Goal: Task Accomplishment & Management: Use online tool/utility

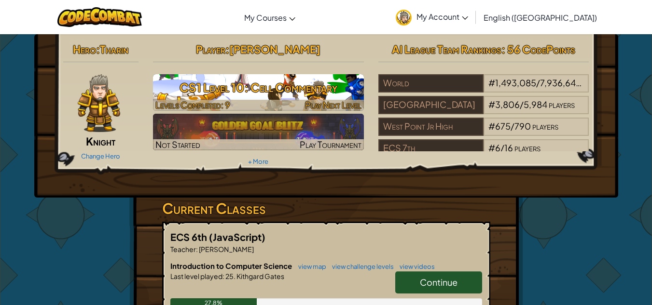
click at [277, 93] on h3 "CS1 Level 10: Cell Commentary" at bounding box center [258, 88] width 211 height 22
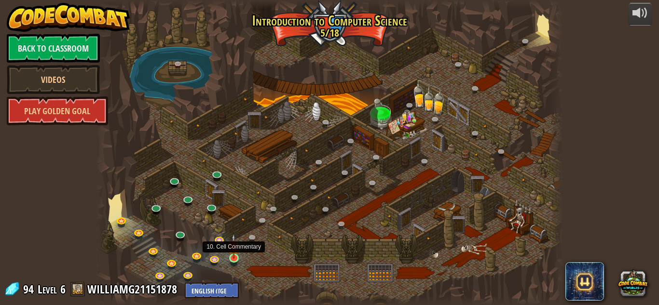
click at [233, 248] on img at bounding box center [233, 246] width 11 height 25
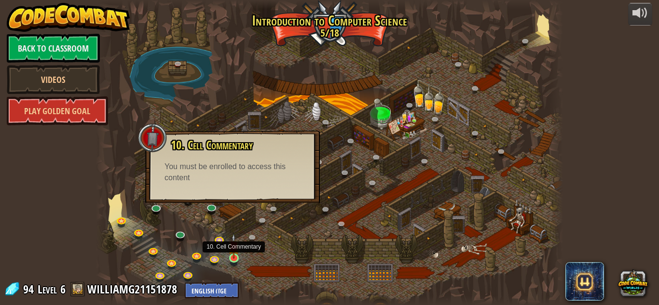
click at [235, 252] on img at bounding box center [233, 246] width 11 height 25
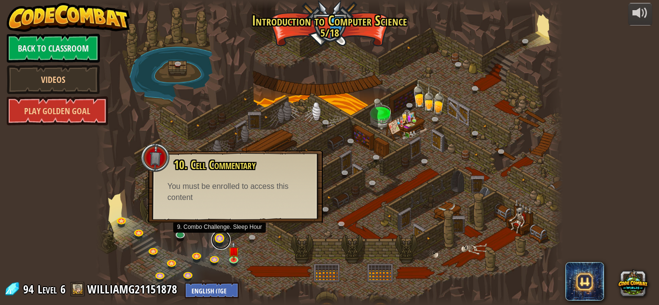
click at [221, 239] on link at bounding box center [220, 240] width 19 height 19
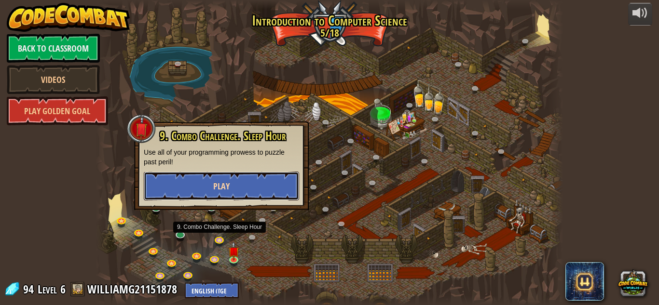
click at [225, 187] on span "Play" at bounding box center [221, 186] width 16 height 12
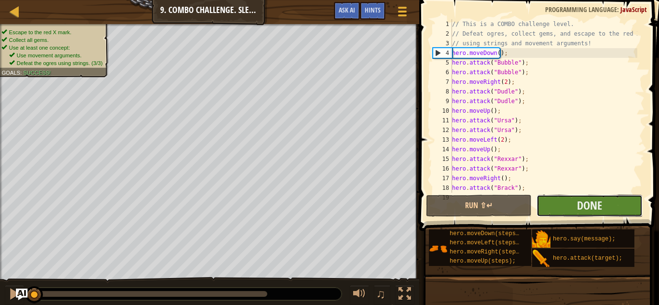
click at [563, 200] on div "1 2 3 4 5 6 7 8 9 10 11 12 13 14 15 16 17 18 19 // This is a COMBO challenge le…" at bounding box center [537, 135] width 243 height 260
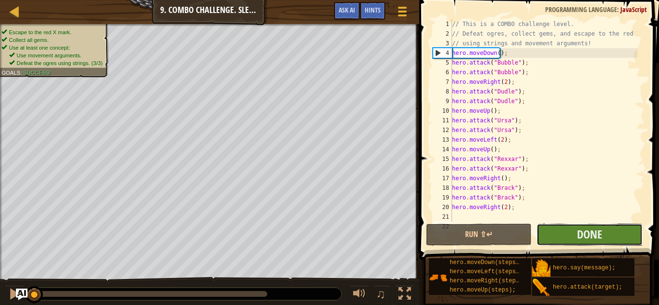
click at [554, 231] on button "Done" at bounding box center [589, 235] width 106 height 22
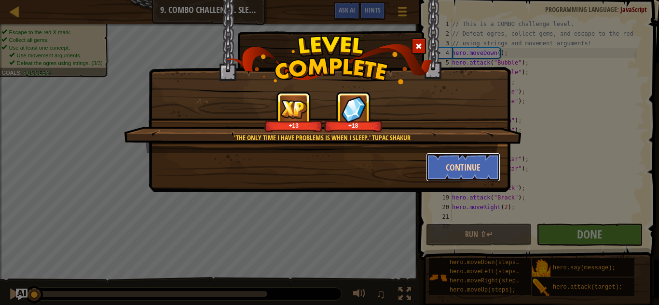
click at [459, 172] on button "Continue" at bounding box center [463, 167] width 75 height 29
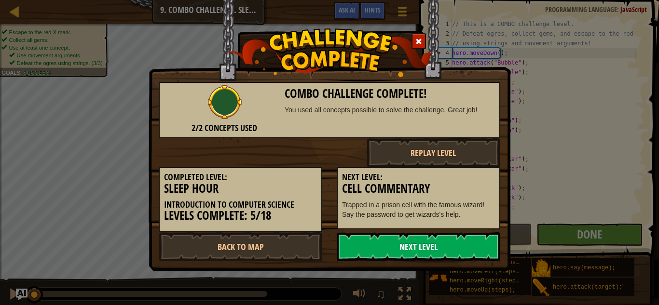
click at [429, 247] on link "Next Level" at bounding box center [419, 247] width 164 height 29
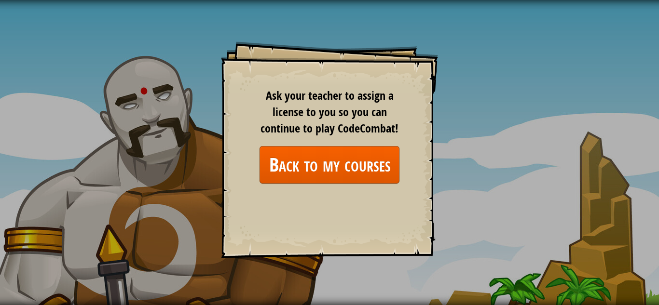
drag, startPoint x: 429, startPoint y: 247, endPoint x: 369, endPoint y: 176, distance: 93.8
click at [369, 176] on div "Goals Start Level Error loading from server. Try refreshing the page. You'll ne…" at bounding box center [329, 149] width 217 height 217
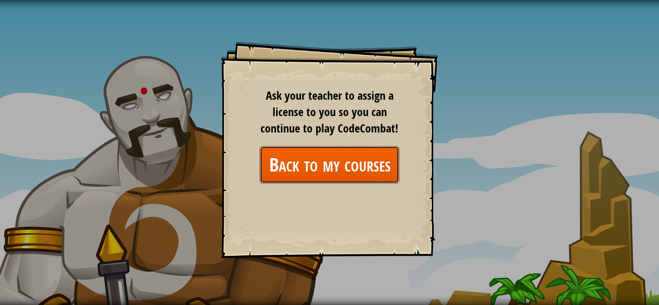
click at [302, 159] on link "Back to my courses" at bounding box center [330, 164] width 140 height 37
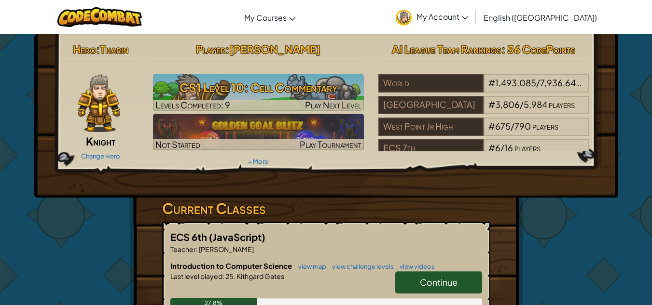
click at [473, 10] on link "My Account" at bounding box center [432, 17] width 82 height 30
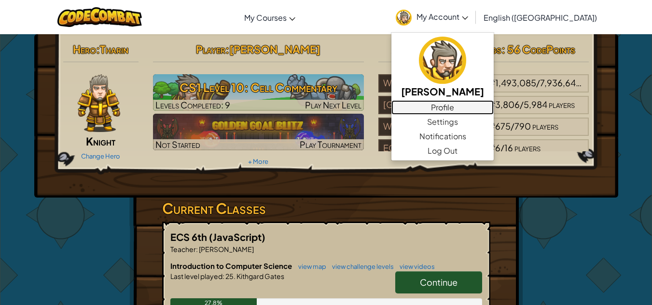
click at [493, 109] on link "Profile" at bounding box center [442, 107] width 102 height 14
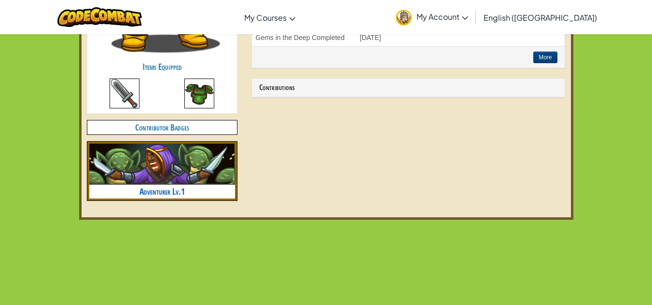
scroll to position [486, 0]
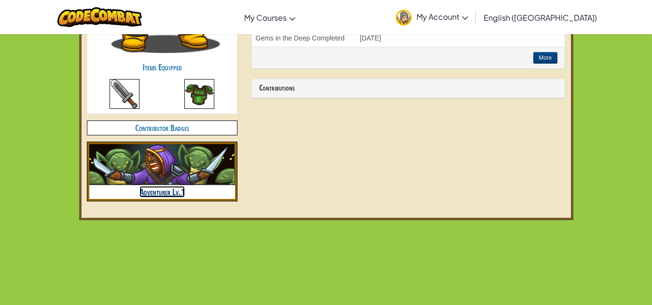
click at [173, 192] on link "Adventurer Lv.1" at bounding box center [161, 192] width 45 height 12
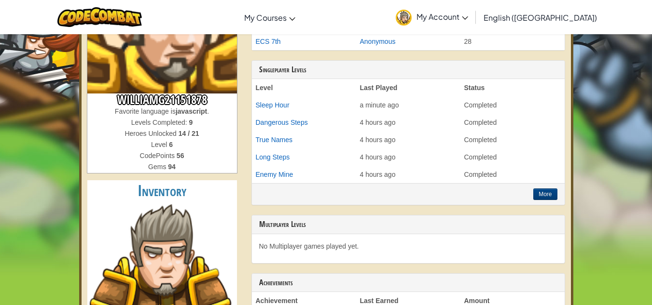
scroll to position [137, 0]
click at [548, 195] on button "More" at bounding box center [545, 194] width 24 height 12
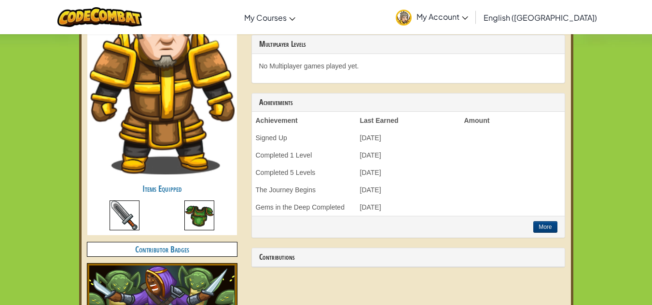
scroll to position [365, 0]
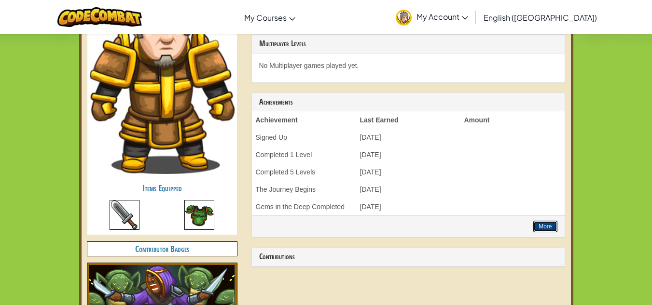
click at [544, 225] on button "More" at bounding box center [545, 227] width 24 height 12
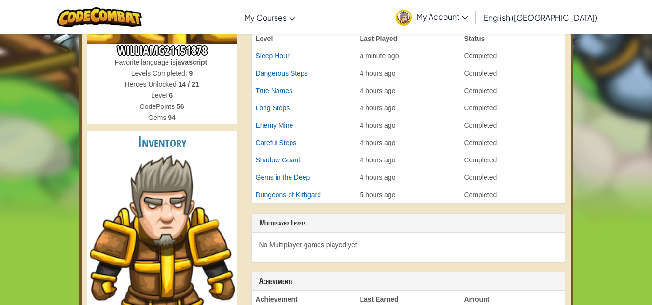
scroll to position [0, 0]
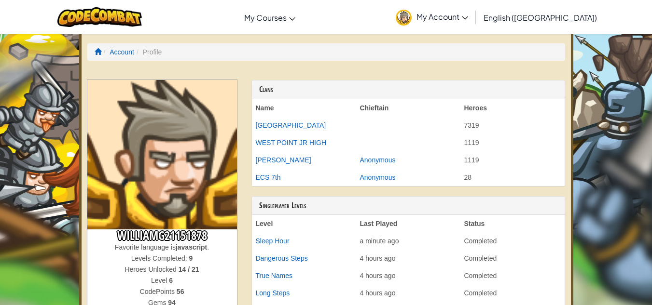
click at [468, 19] on span "My Account" at bounding box center [442, 17] width 52 height 10
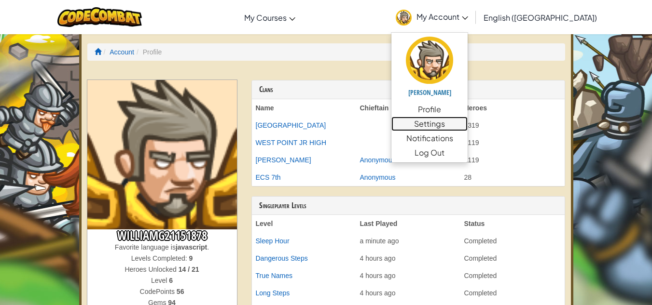
click at [467, 124] on link "Settings" at bounding box center [429, 124] width 76 height 14
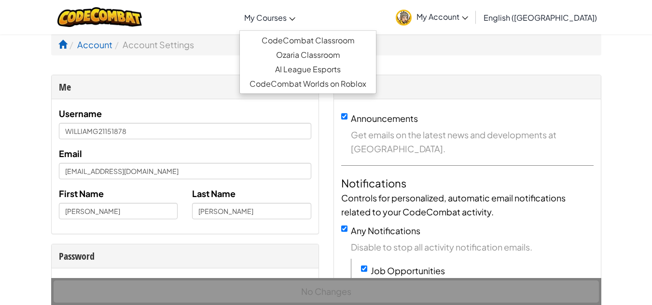
click at [287, 18] on span "My Courses" at bounding box center [265, 18] width 42 height 10
click at [287, 14] on span "My Courses" at bounding box center [265, 18] width 42 height 10
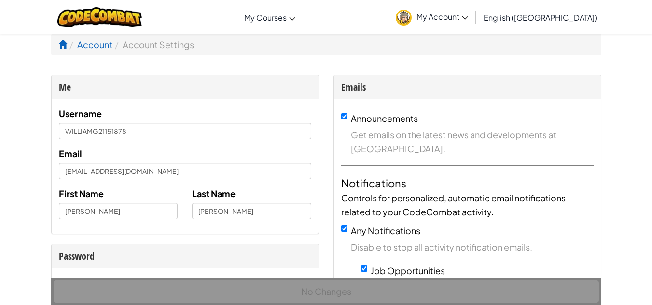
click at [244, 31] on div "Toggle navigation My Courses CodeCombat Classroom Ozaria Classroom AI League Es…" at bounding box center [326, 17] width 657 height 34
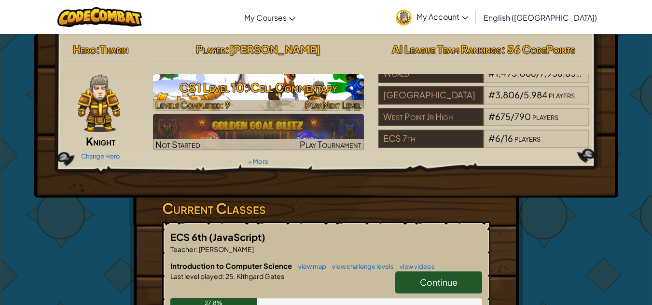
click at [342, 105] on span "Play Next Level" at bounding box center [333, 104] width 56 height 11
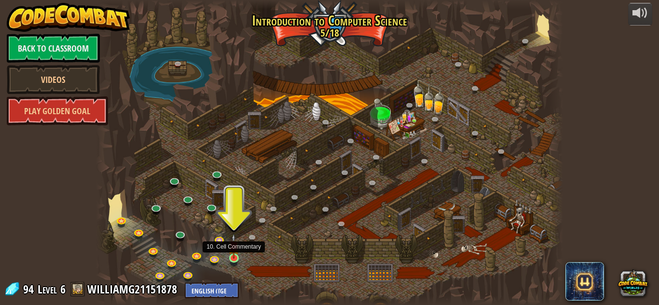
click at [233, 256] on img at bounding box center [233, 246] width 11 height 25
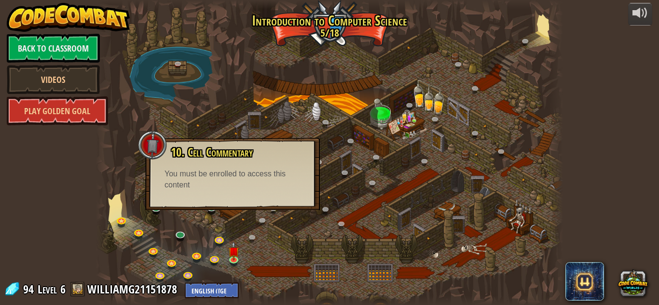
click at [220, 200] on div "10. Cell Commentary Trapped in a prison cell with the famous wizard! Say the pa…" at bounding box center [232, 174] width 175 height 72
click at [251, 238] on link at bounding box center [254, 239] width 19 height 19
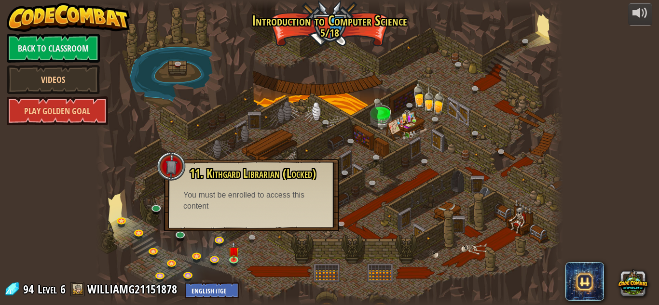
click at [252, 253] on div at bounding box center [329, 152] width 467 height 305
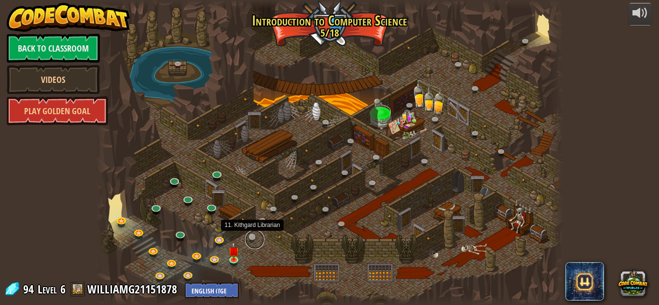
click at [248, 239] on link at bounding box center [254, 239] width 19 height 19
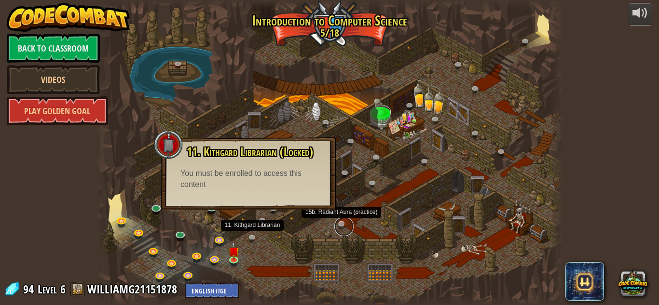
click at [341, 226] on link at bounding box center [343, 226] width 19 height 19
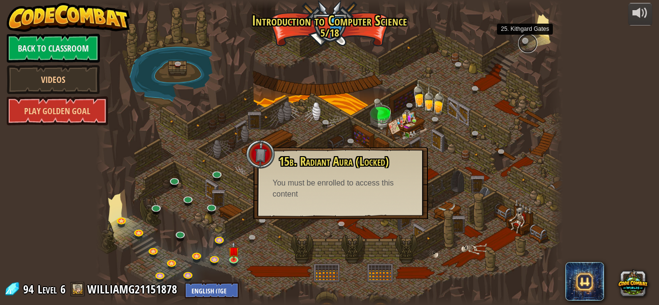
click at [519, 44] on link at bounding box center [527, 43] width 19 height 19
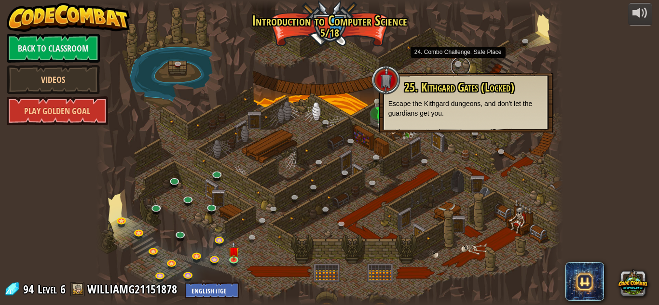
click at [461, 58] on link at bounding box center [460, 66] width 19 height 19
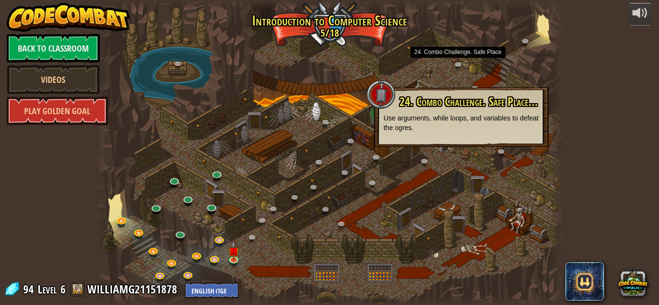
click at [425, 65] on div at bounding box center [329, 152] width 467 height 305
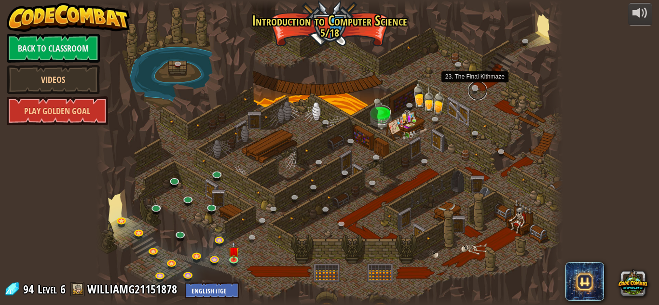
click at [476, 89] on link at bounding box center [477, 90] width 19 height 19
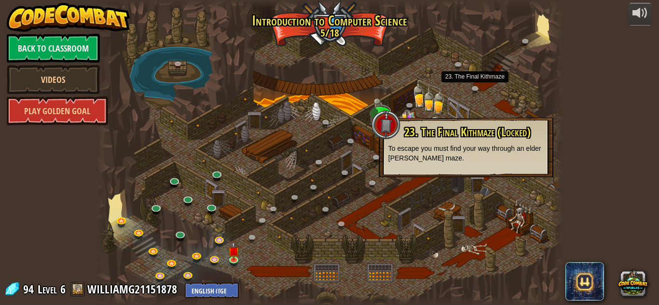
click at [488, 89] on div at bounding box center [329, 152] width 467 height 305
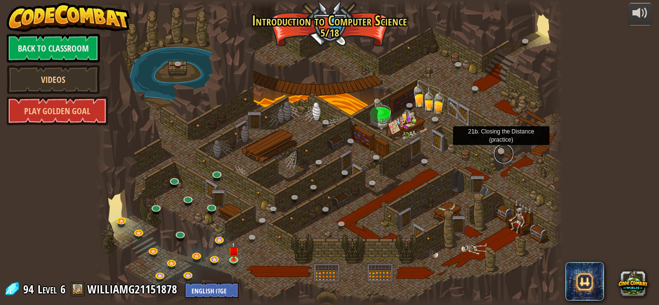
click at [502, 152] on link at bounding box center [503, 153] width 19 height 19
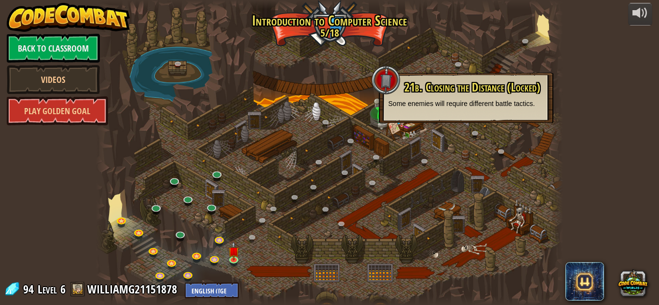
click at [478, 52] on div at bounding box center [329, 152] width 467 height 305
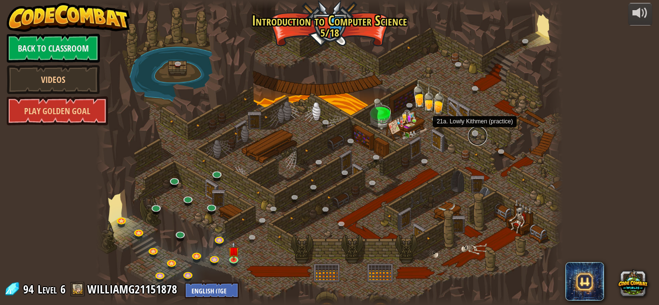
click at [474, 133] on link at bounding box center [477, 135] width 19 height 19
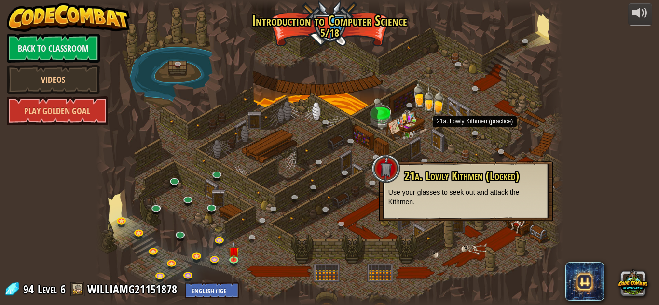
click at [446, 92] on div at bounding box center [329, 152] width 467 height 305
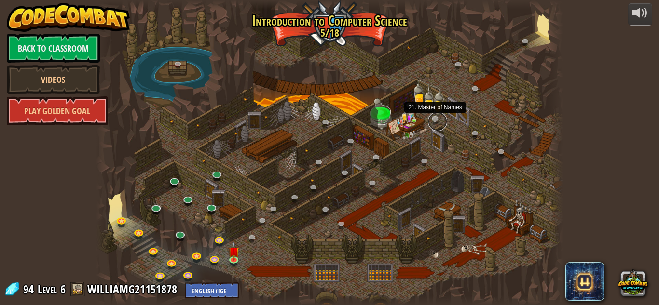
click at [436, 118] on link at bounding box center [437, 121] width 19 height 19
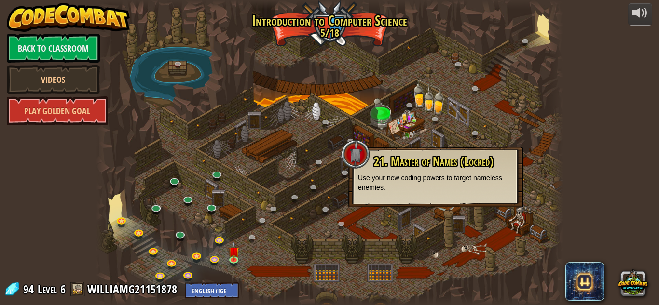
click at [448, 73] on div at bounding box center [329, 152] width 467 height 305
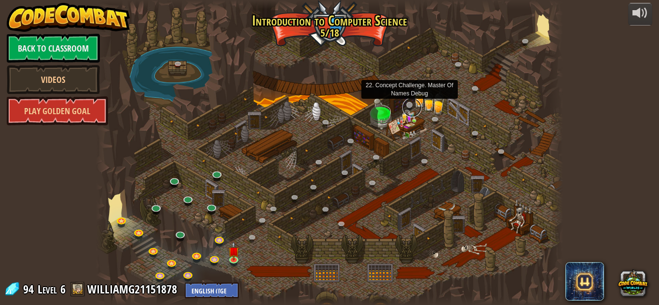
click at [409, 107] on link at bounding box center [411, 107] width 19 height 19
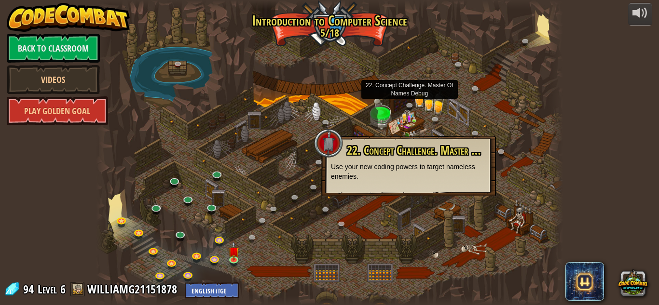
click at [418, 57] on div at bounding box center [329, 152] width 467 height 305
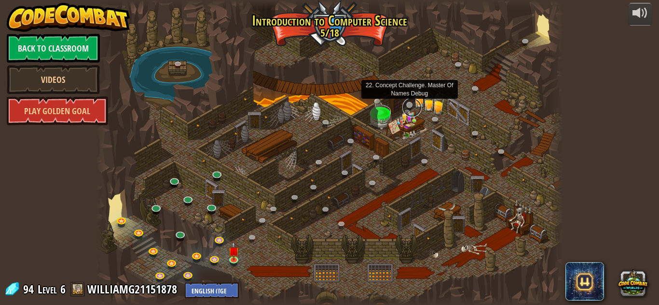
click at [410, 104] on link at bounding box center [411, 107] width 19 height 19
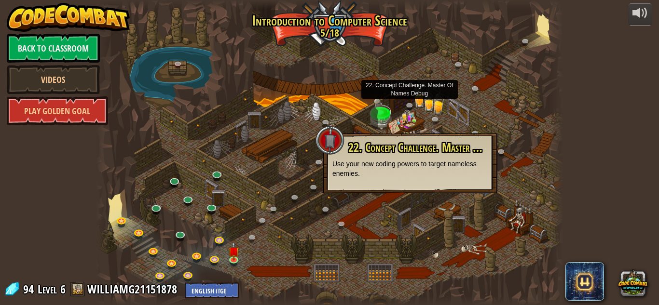
click at [352, 102] on div at bounding box center [329, 152] width 467 height 305
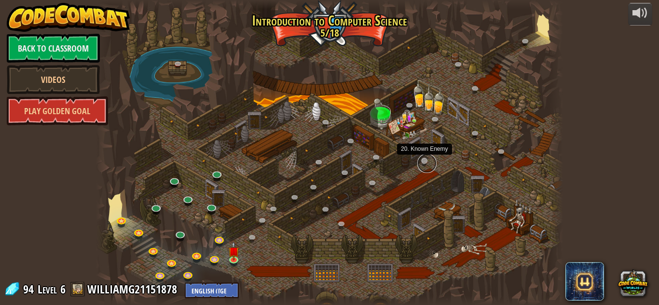
click at [424, 162] on link at bounding box center [426, 163] width 19 height 19
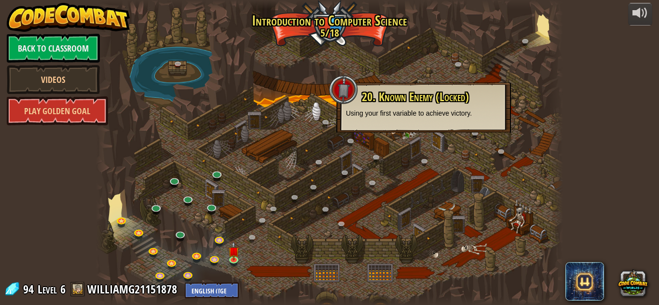
click at [403, 177] on div at bounding box center [329, 152] width 467 height 305
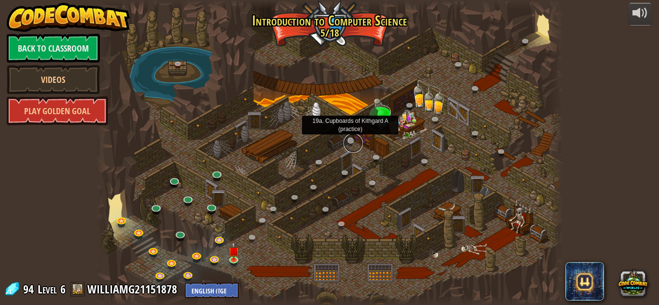
click at [355, 141] on link at bounding box center [352, 143] width 19 height 19
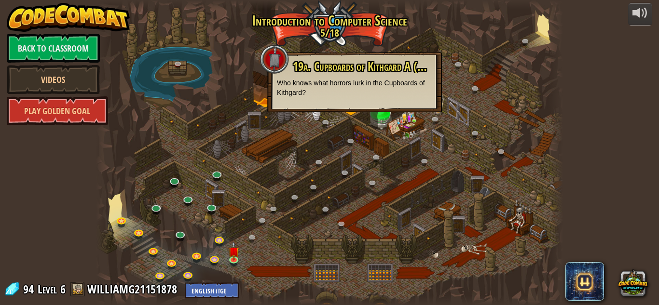
click at [400, 166] on div at bounding box center [329, 152] width 467 height 305
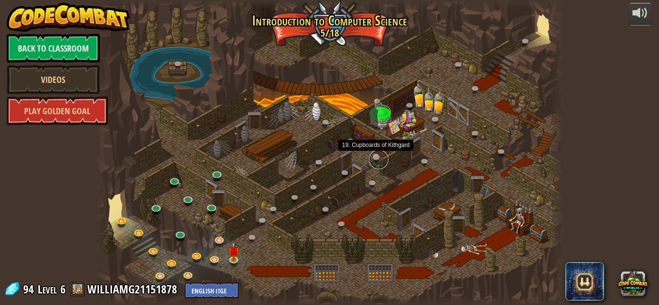
click at [379, 158] on link at bounding box center [378, 159] width 19 height 19
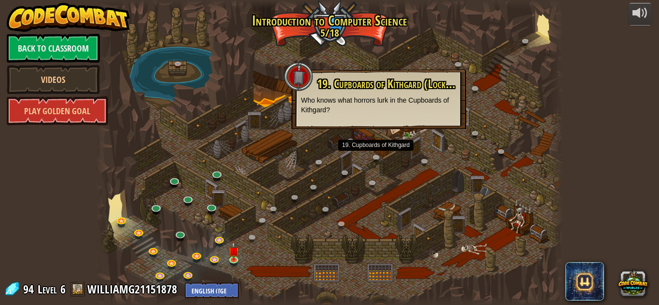
click at [398, 170] on div at bounding box center [329, 152] width 467 height 305
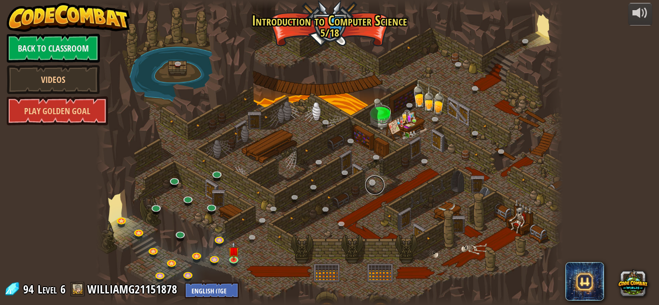
click at [375, 184] on link at bounding box center [374, 185] width 19 height 19
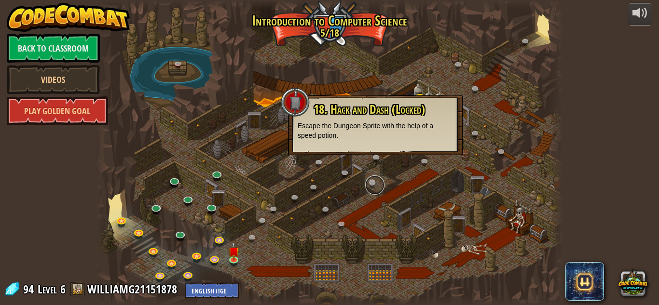
click at [373, 184] on link at bounding box center [374, 185] width 19 height 19
click at [372, 181] on link at bounding box center [374, 185] width 19 height 19
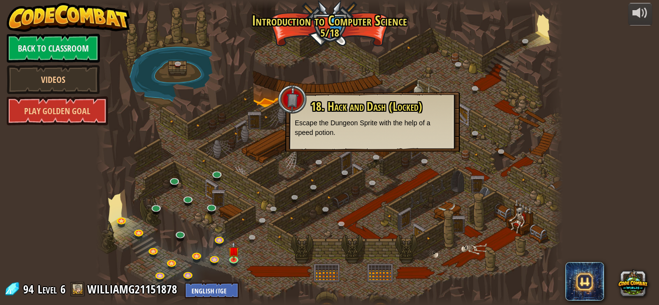
click at [391, 181] on div at bounding box center [329, 152] width 467 height 305
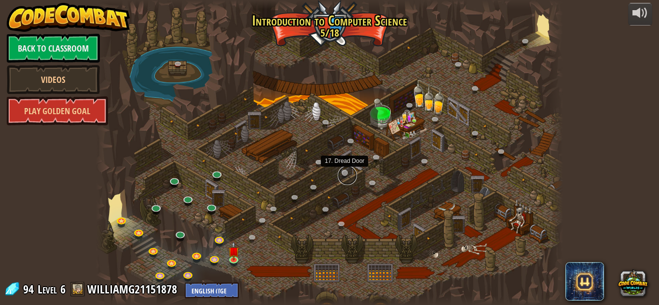
click at [344, 172] on link at bounding box center [347, 175] width 19 height 19
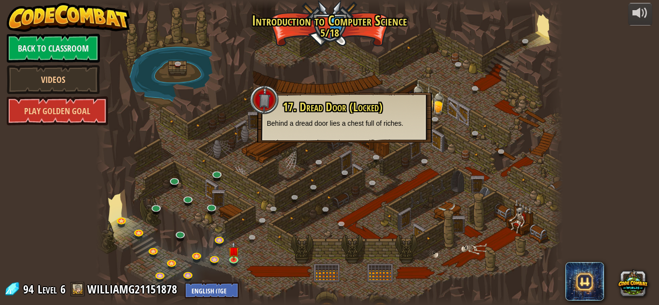
click at [365, 192] on div at bounding box center [329, 152] width 467 height 305
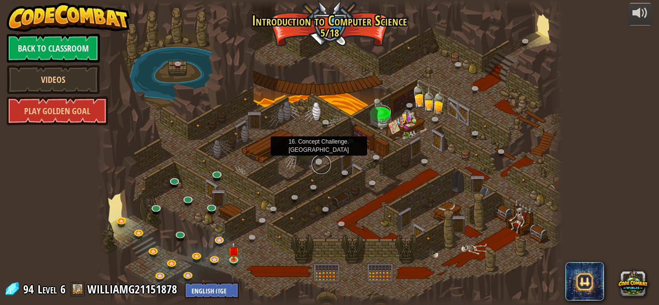
click at [321, 163] on link at bounding box center [321, 164] width 19 height 19
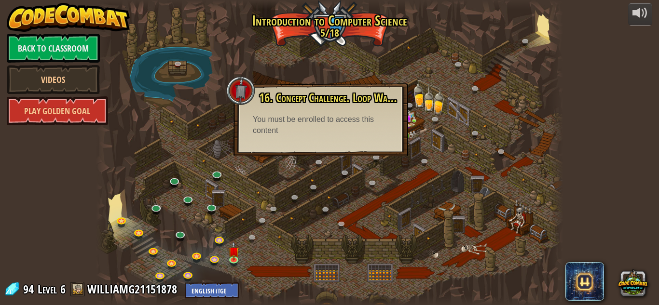
click at [364, 191] on div at bounding box center [329, 152] width 467 height 305
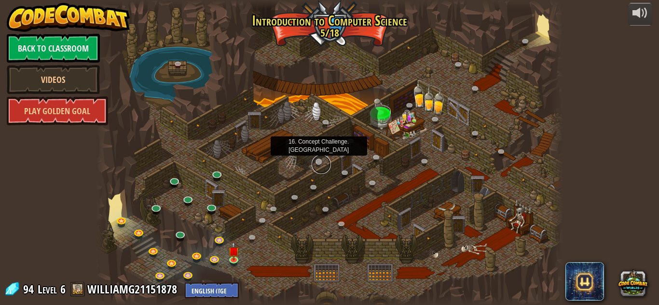
click at [320, 160] on link at bounding box center [321, 164] width 19 height 19
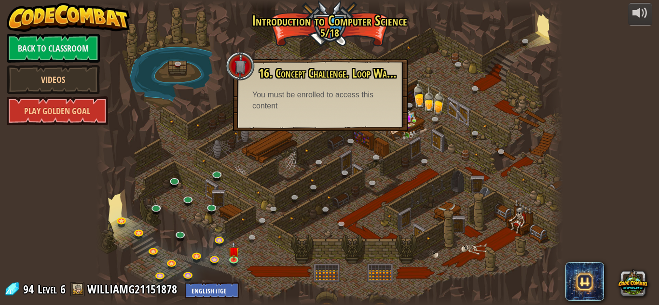
click at [372, 194] on div at bounding box center [329, 152] width 467 height 305
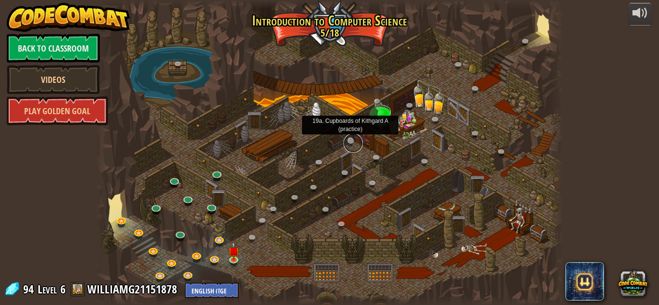
click at [357, 142] on link at bounding box center [352, 143] width 19 height 19
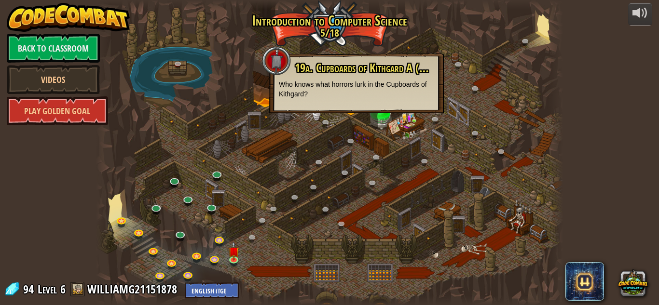
click at [392, 187] on div at bounding box center [329, 152] width 467 height 305
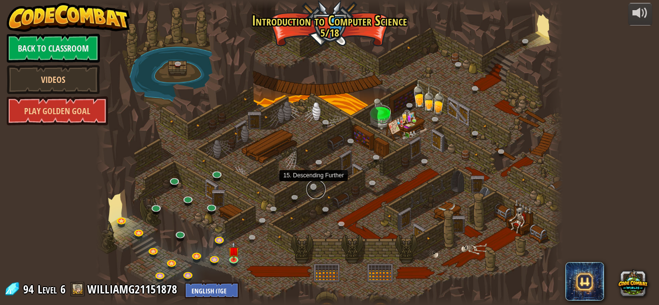
click at [313, 189] on link at bounding box center [315, 189] width 19 height 19
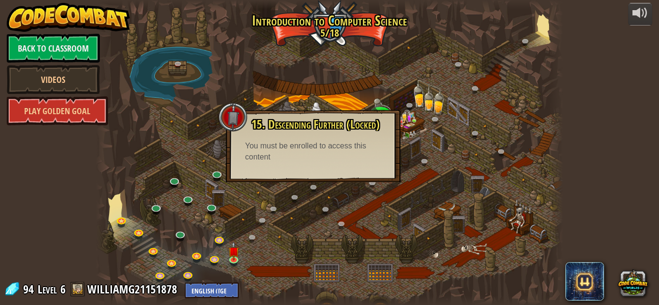
click at [362, 193] on div at bounding box center [329, 152] width 467 height 305
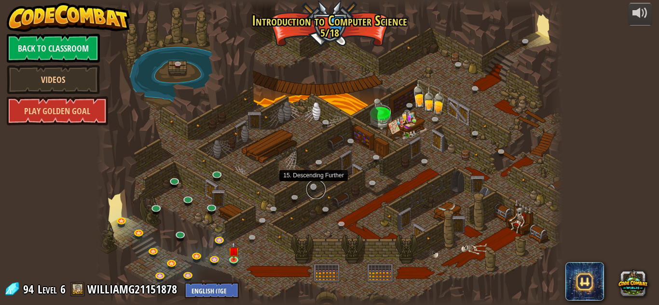
click at [316, 187] on link at bounding box center [315, 189] width 19 height 19
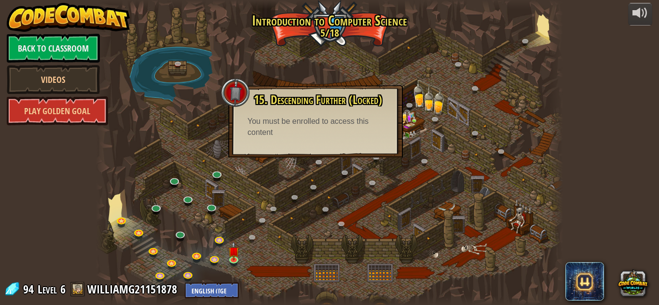
click at [346, 190] on div at bounding box center [329, 152] width 467 height 305
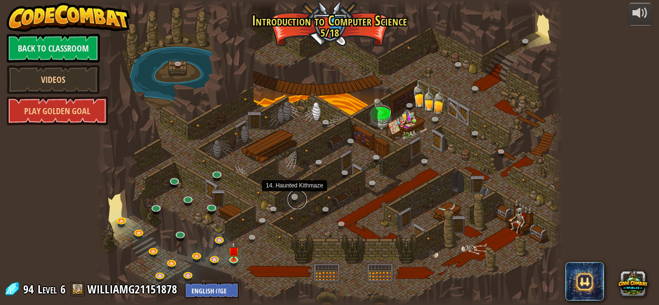
click at [300, 201] on link at bounding box center [297, 199] width 19 height 19
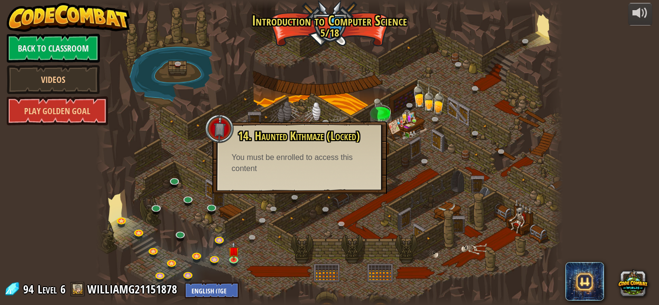
click at [304, 215] on div at bounding box center [329, 152] width 467 height 305
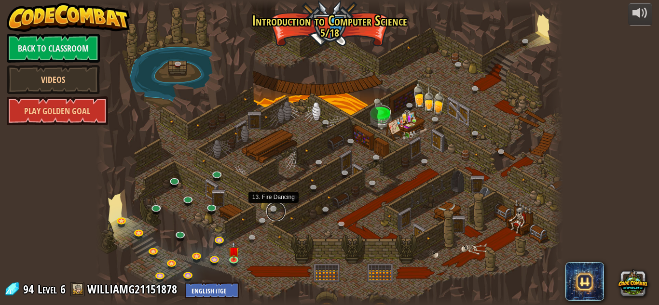
click at [273, 212] on link at bounding box center [275, 211] width 19 height 19
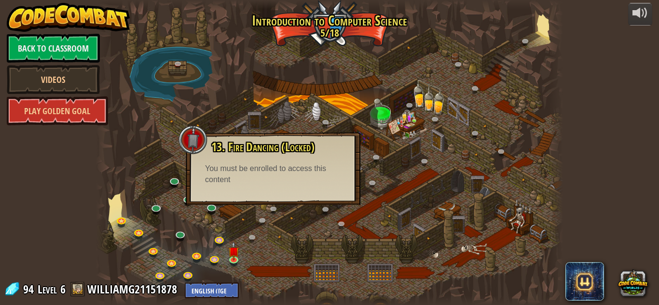
click at [286, 217] on div at bounding box center [329, 152] width 467 height 305
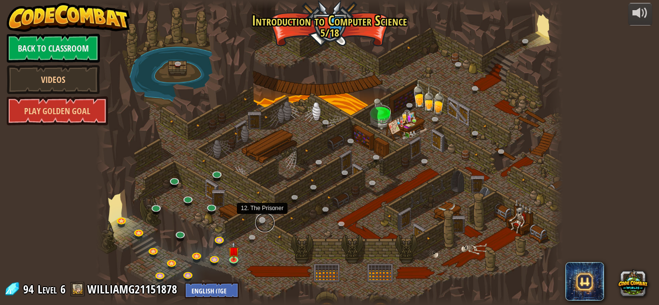
click at [261, 219] on link at bounding box center [264, 222] width 19 height 19
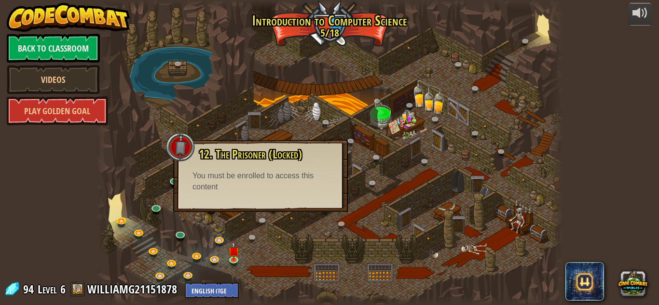
click at [270, 230] on div at bounding box center [329, 152] width 467 height 305
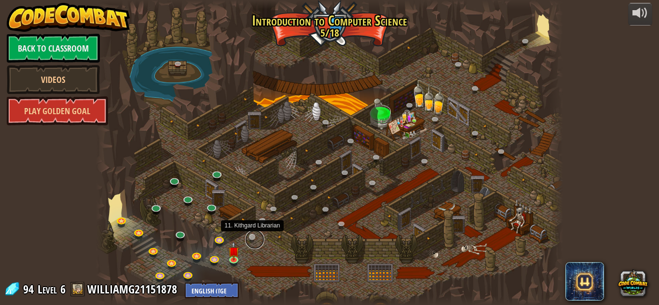
click at [251, 237] on link at bounding box center [254, 239] width 19 height 19
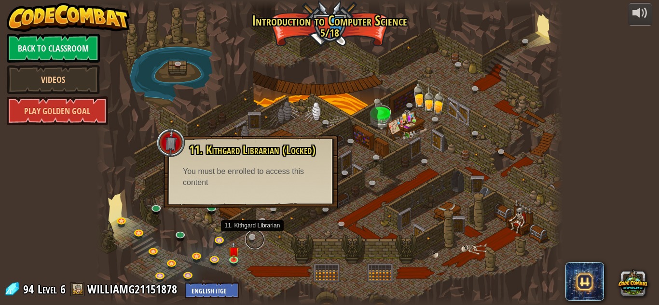
click at [258, 239] on link at bounding box center [254, 239] width 19 height 19
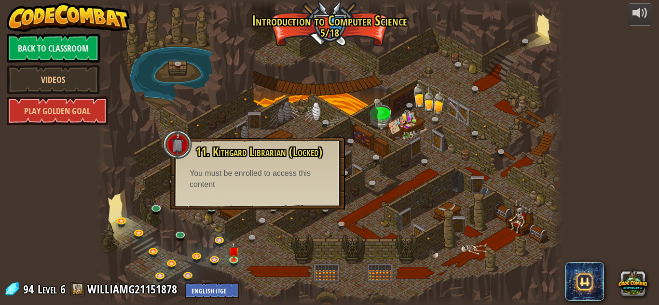
click at [250, 251] on div at bounding box center [329, 152] width 467 height 305
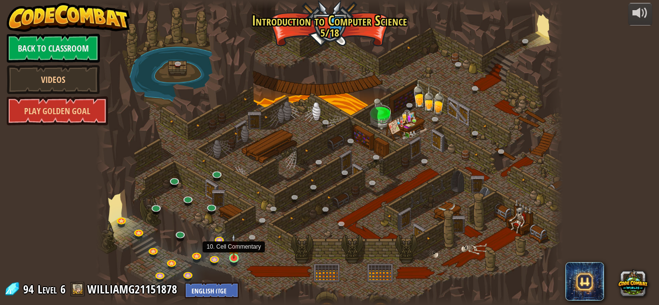
click at [235, 259] on img at bounding box center [233, 246] width 11 height 25
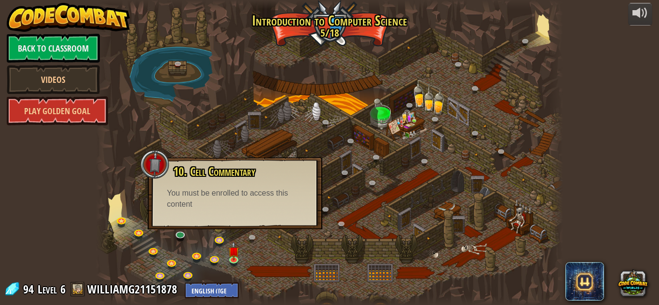
click at [234, 275] on div at bounding box center [329, 152] width 467 height 305
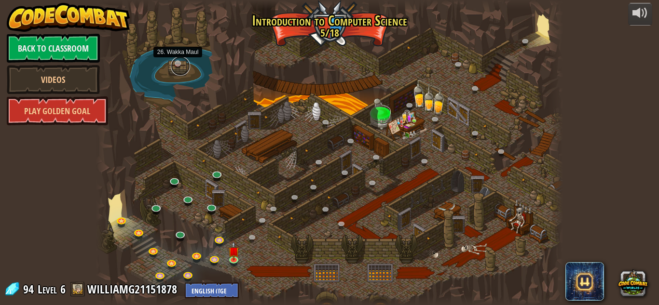
click at [178, 60] on link at bounding box center [180, 65] width 19 height 19
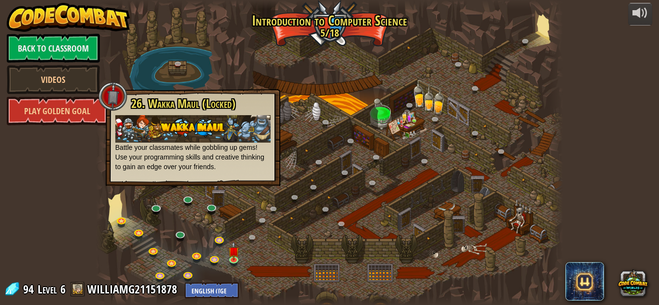
click at [228, 72] on div at bounding box center [329, 152] width 467 height 305
